Goal: Task Accomplishment & Management: Use online tool/utility

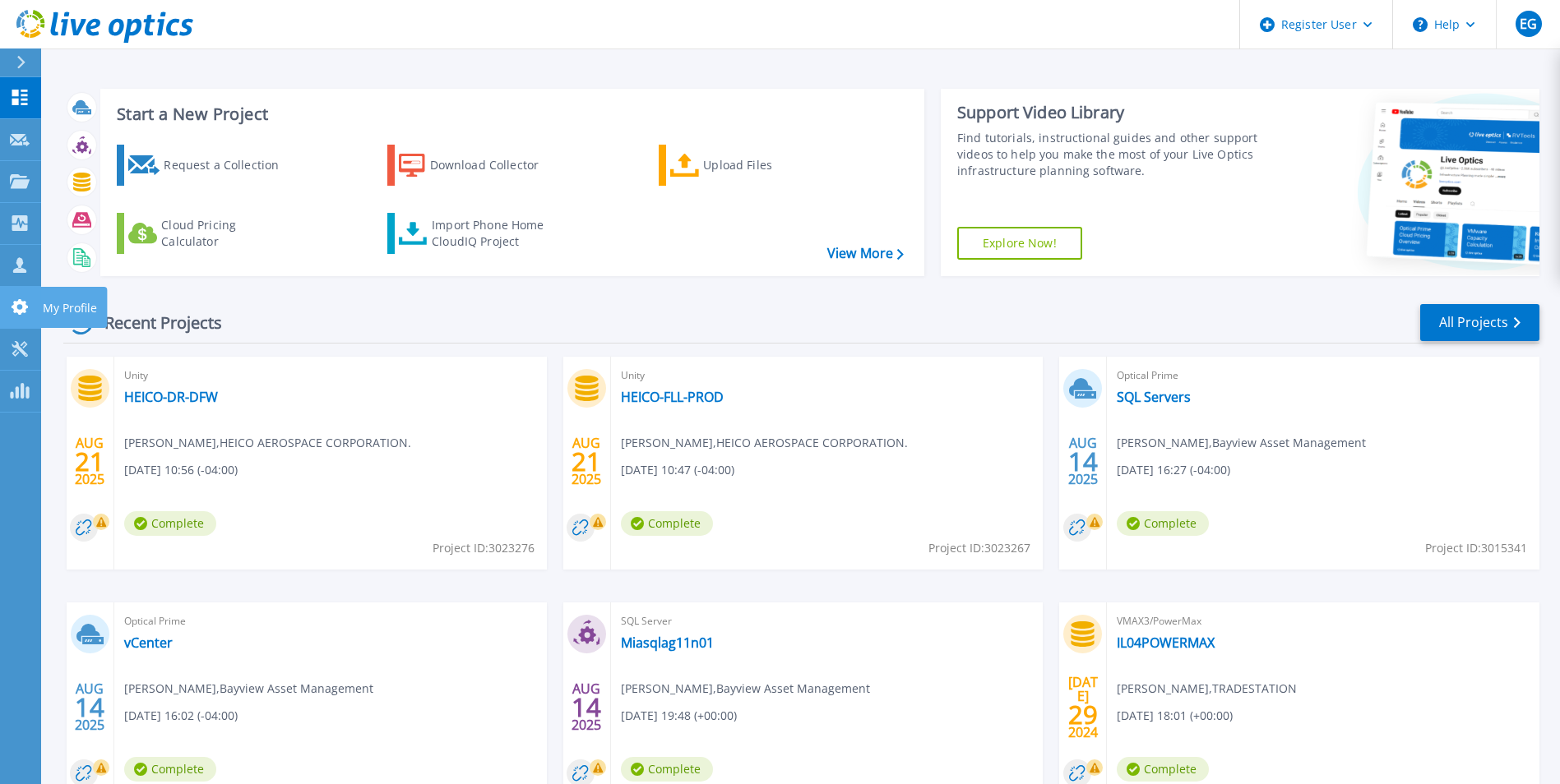
click at [28, 297] on link "My Profile My Profile" at bounding box center [20, 307] width 41 height 42
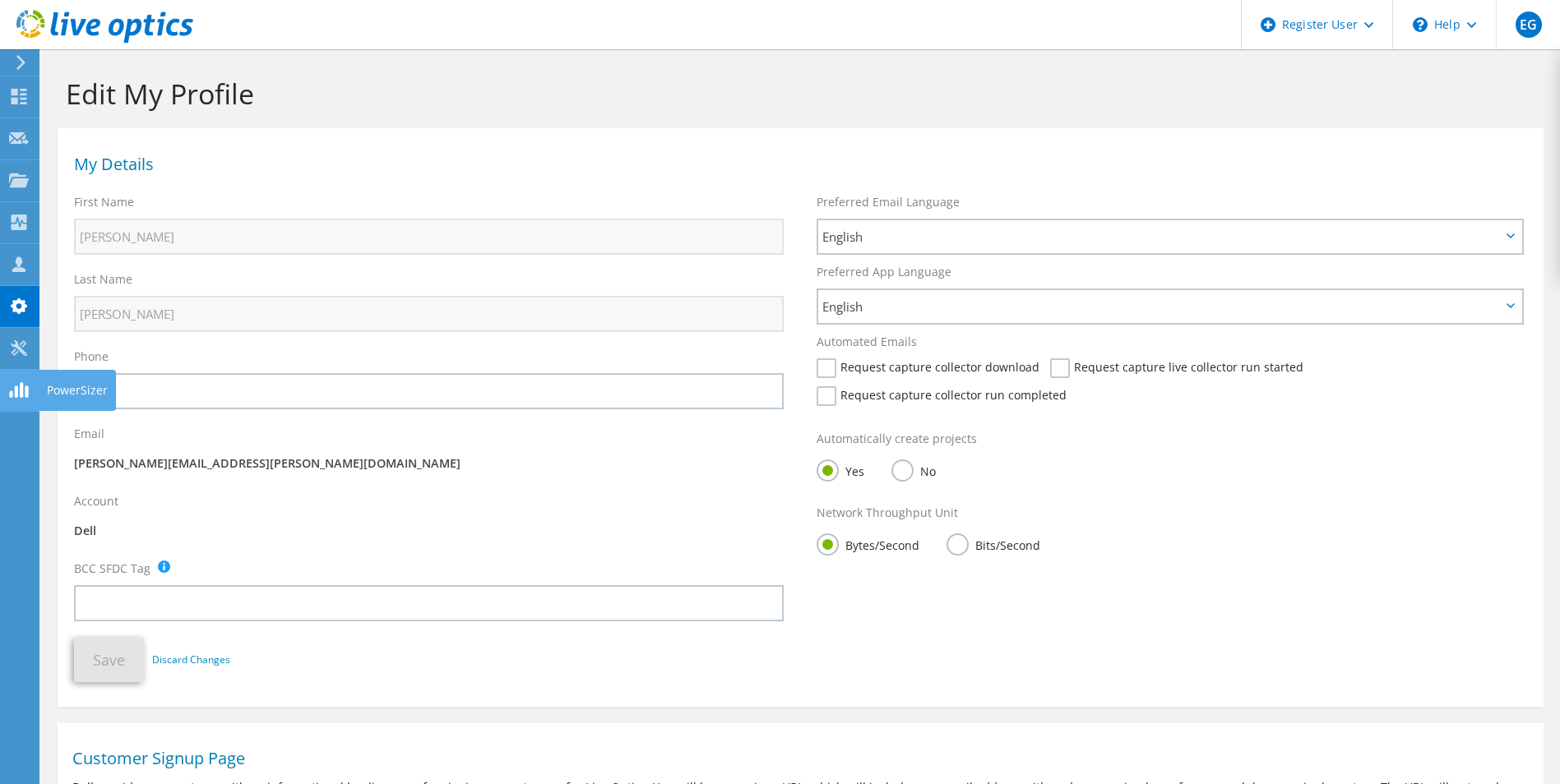
click at [18, 395] on icon at bounding box center [19, 390] width 20 height 16
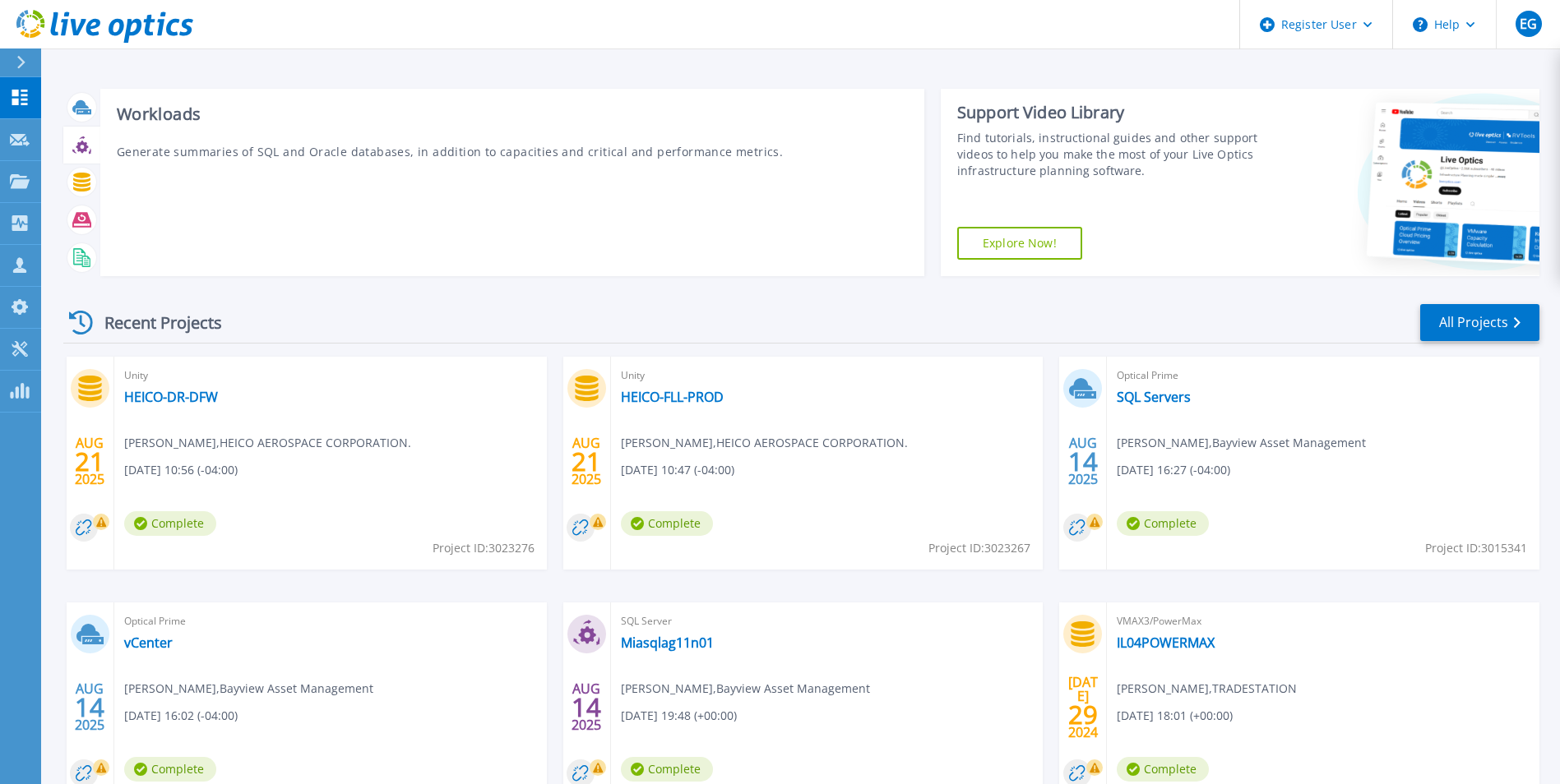
click at [80, 145] on icon at bounding box center [81, 146] width 12 height 12
click at [80, 179] on icon at bounding box center [81, 182] width 19 height 19
click at [74, 191] on icon at bounding box center [81, 182] width 19 height 19
click at [81, 194] on div at bounding box center [81, 182] width 29 height 29
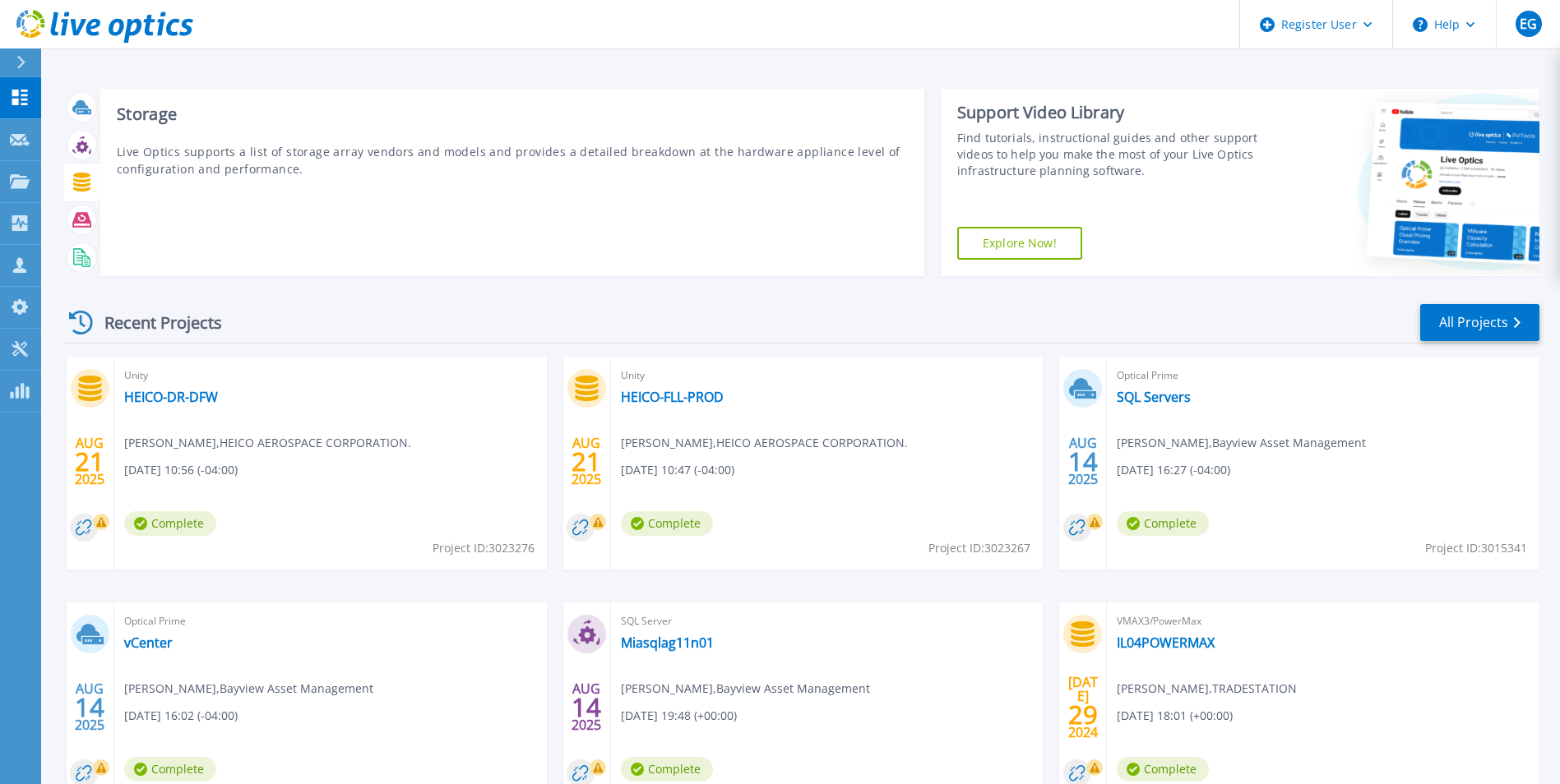
click at [81, 194] on div at bounding box center [81, 182] width 29 height 29
drag, startPoint x: 81, startPoint y: 194, endPoint x: 508, endPoint y: 152, distance: 429.1
click at [508, 152] on p "Live Optics supports a list of storage array vendors and models and provides a …" at bounding box center [513, 160] width 791 height 35
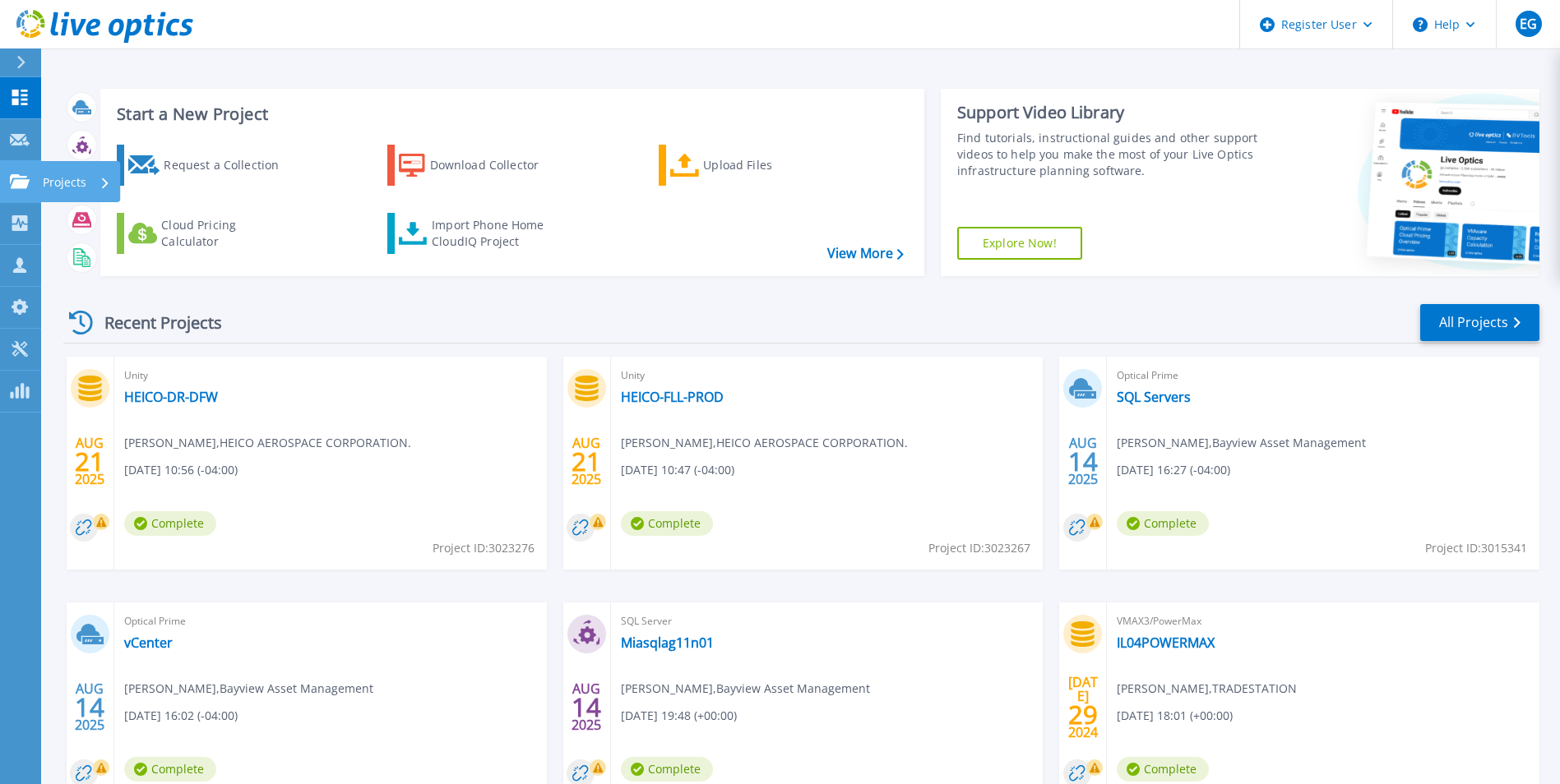
click at [26, 194] on link "Projects Projects" at bounding box center [20, 182] width 41 height 42
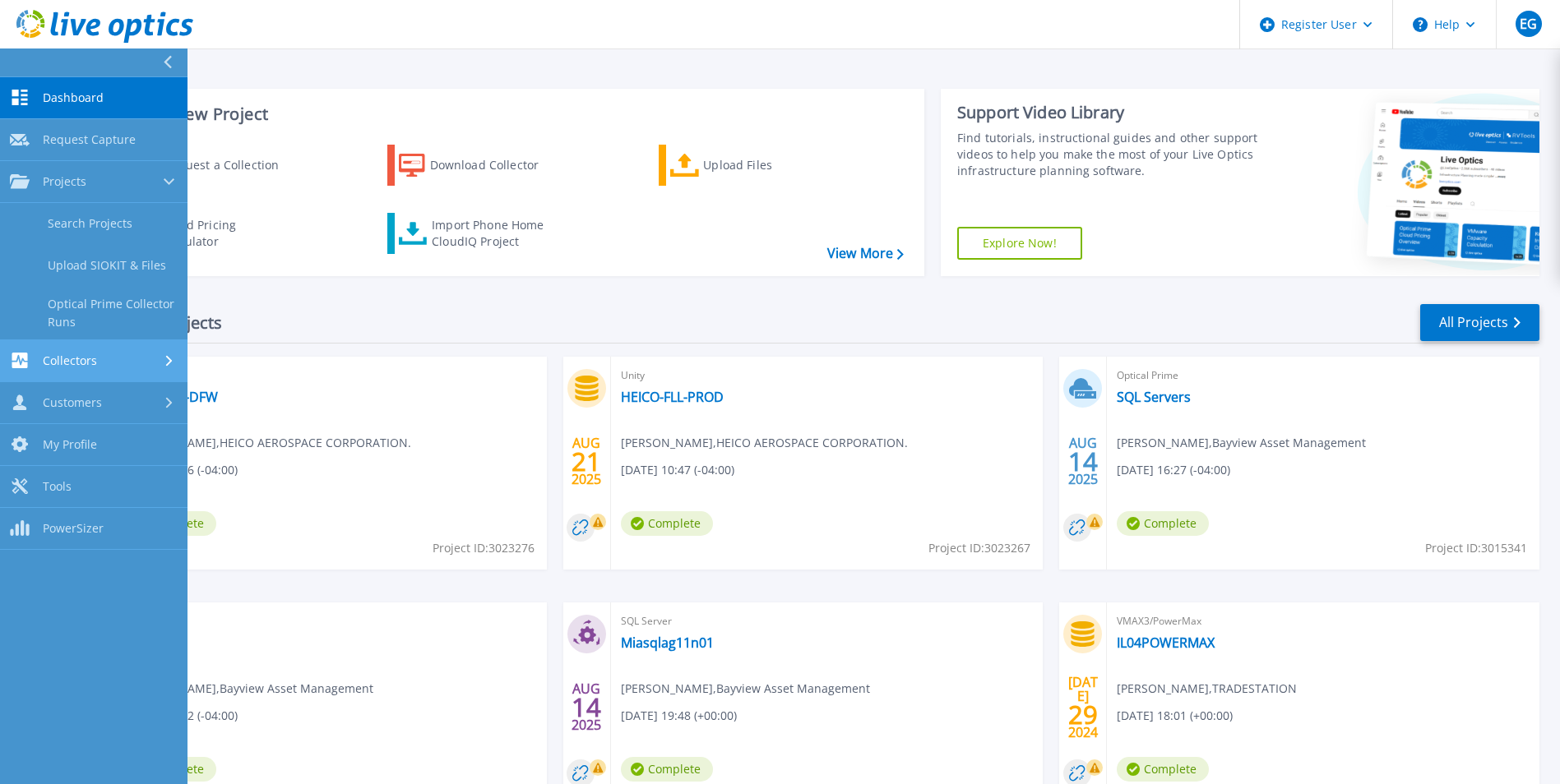
click at [120, 374] on link "Collectors Collectors" at bounding box center [94, 361] width 188 height 42
click at [133, 414] on link "Customers Customers" at bounding box center [94, 403] width 188 height 42
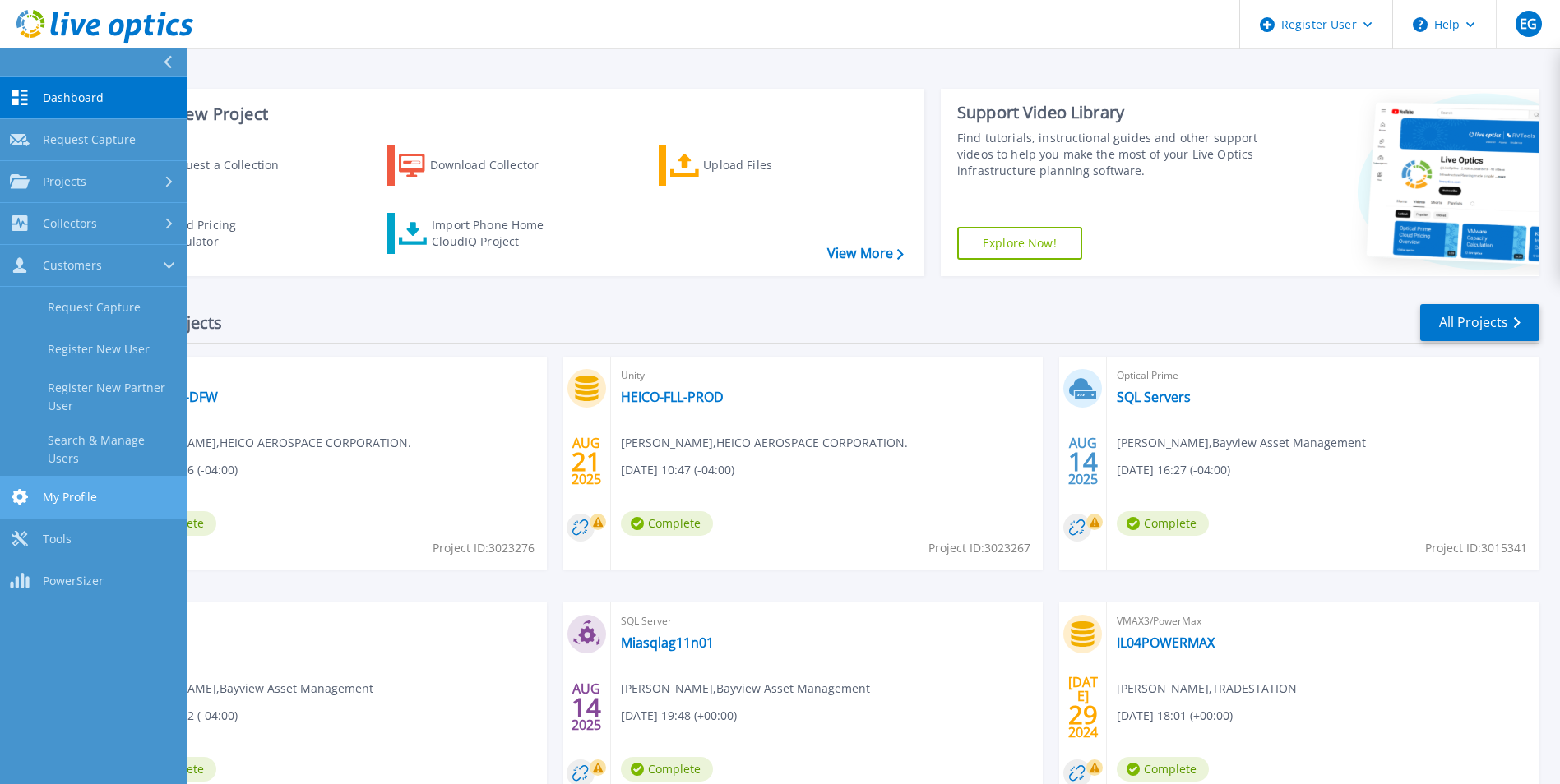
click at [123, 482] on link "My Profile My Profile" at bounding box center [94, 497] width 188 height 42
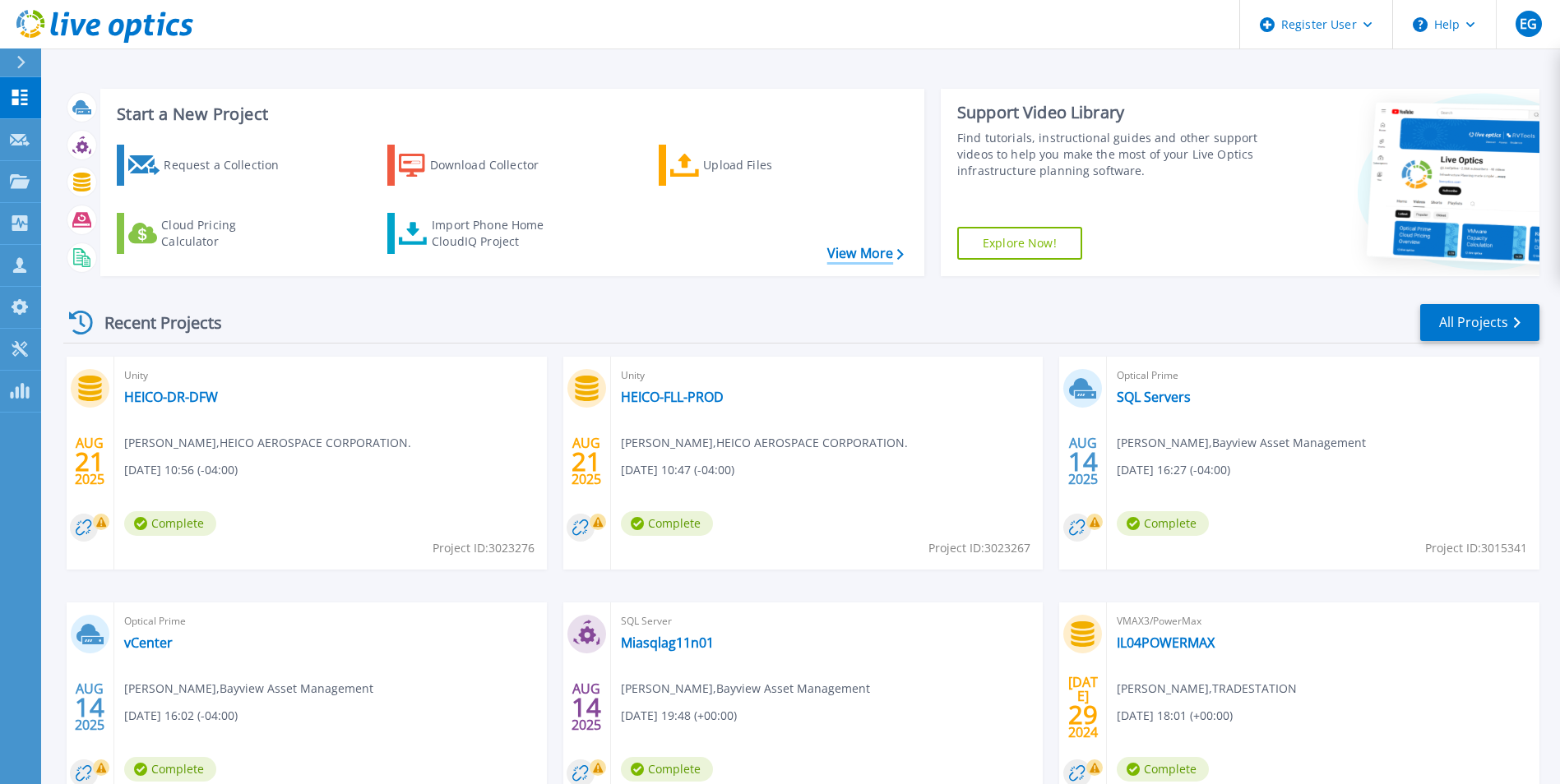
click at [863, 257] on link "View More" at bounding box center [866, 253] width 76 height 16
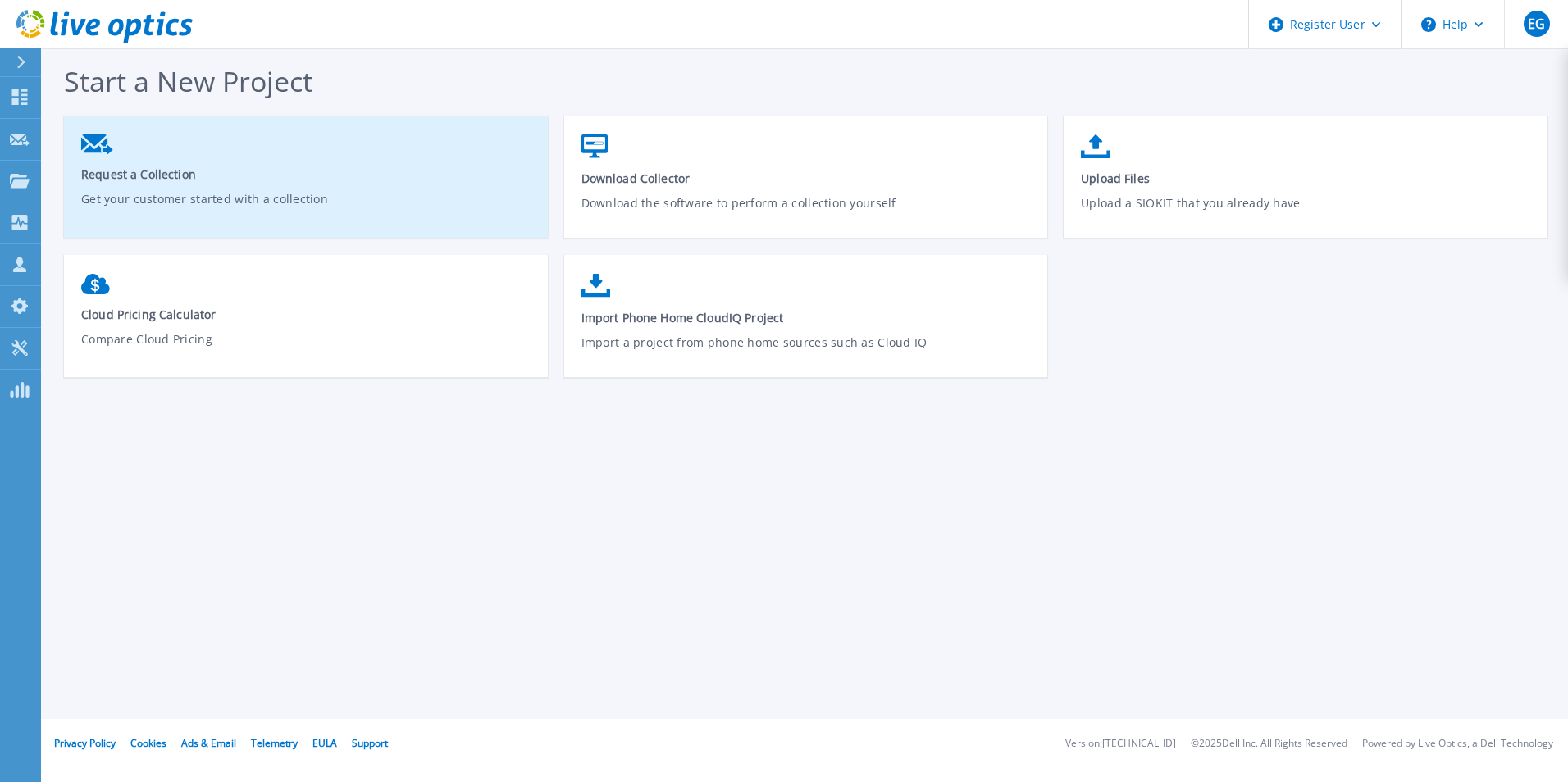
click at [428, 182] on link "Request a Collection Get your customer started with a collection" at bounding box center [306, 182] width 484 height 113
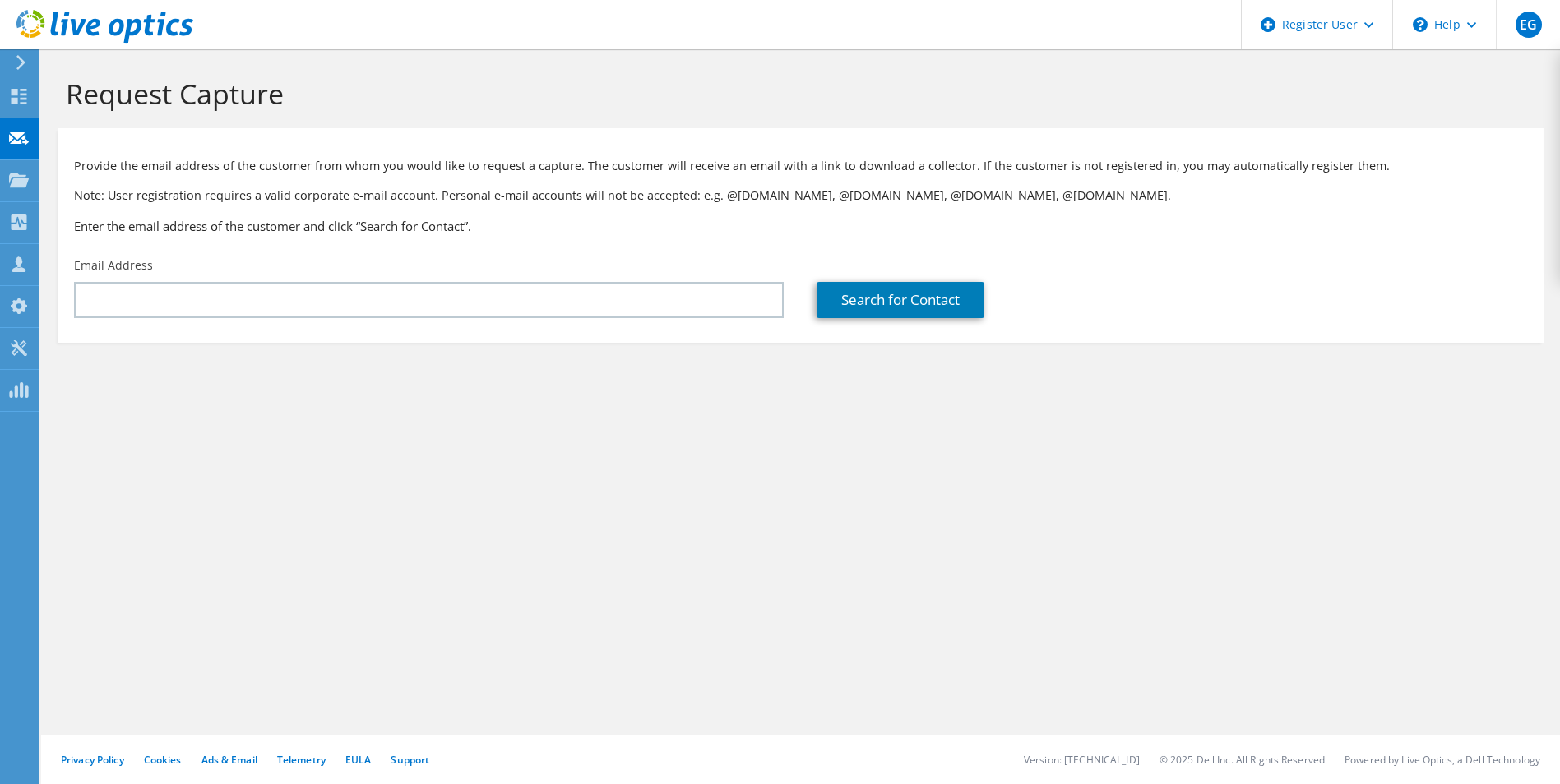
click at [45, 30] on icon at bounding box center [105, 27] width 177 height 34
